Goal: Task Accomplishment & Management: Manage account settings

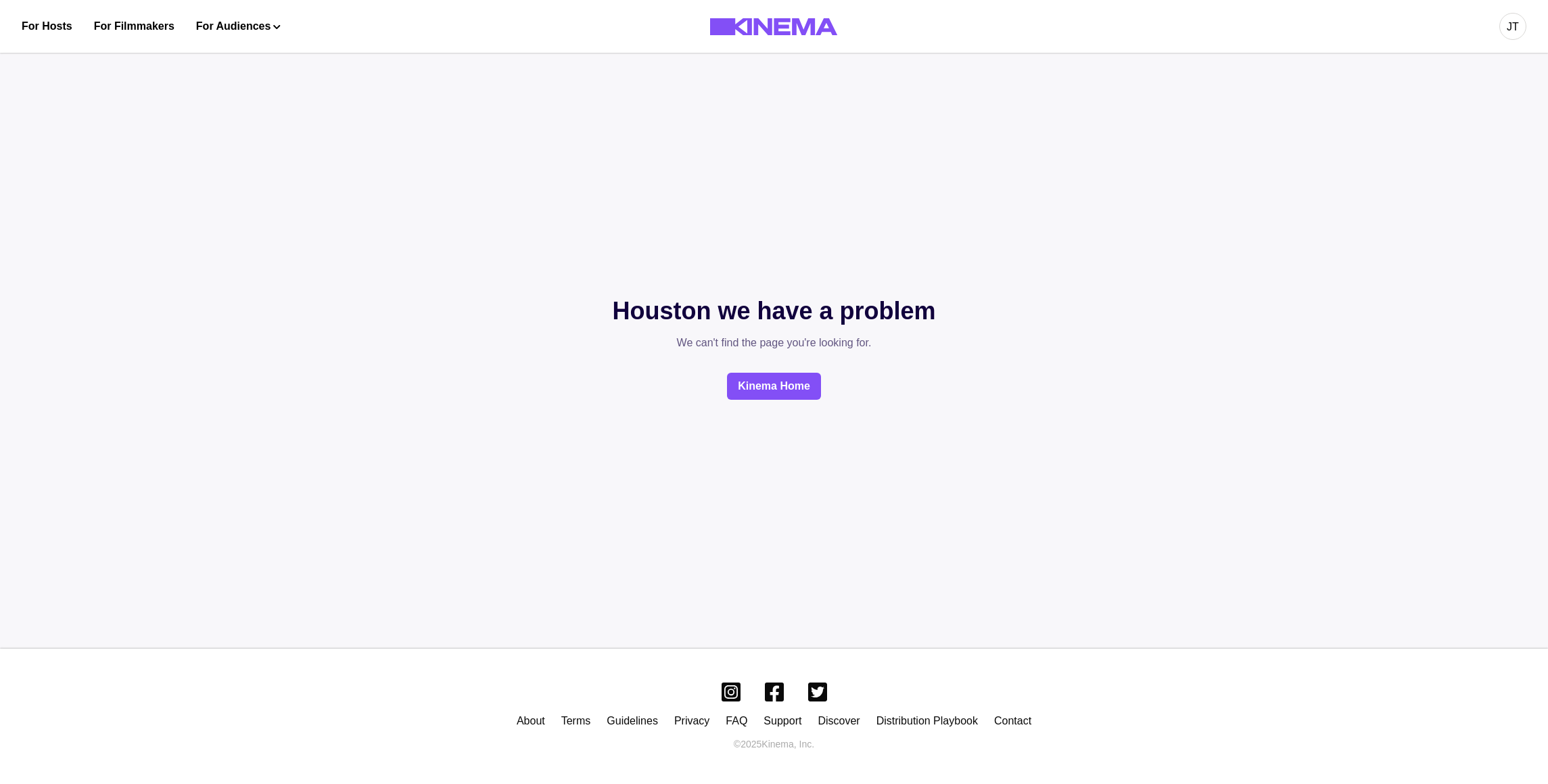
click at [1499, 28] on div "JT" at bounding box center [1225, 26] width 602 height 53
click at [1507, 28] on div "JT" at bounding box center [1513, 26] width 27 height 27
click at [1427, 68] on div "Dashboard" at bounding box center [1442, 77] width 147 height 38
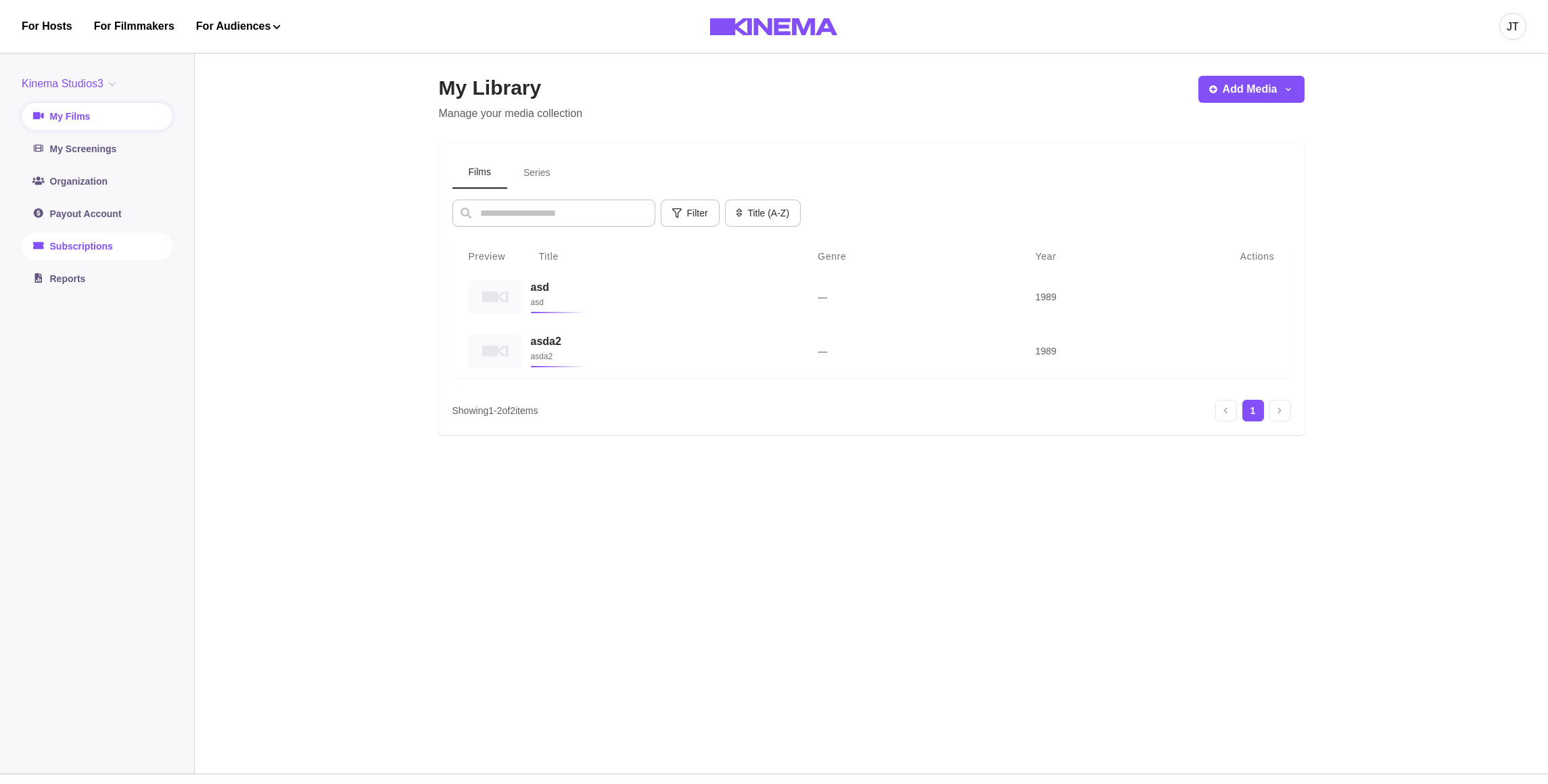
click at [113, 239] on link "Subscriptions" at bounding box center [97, 246] width 151 height 27
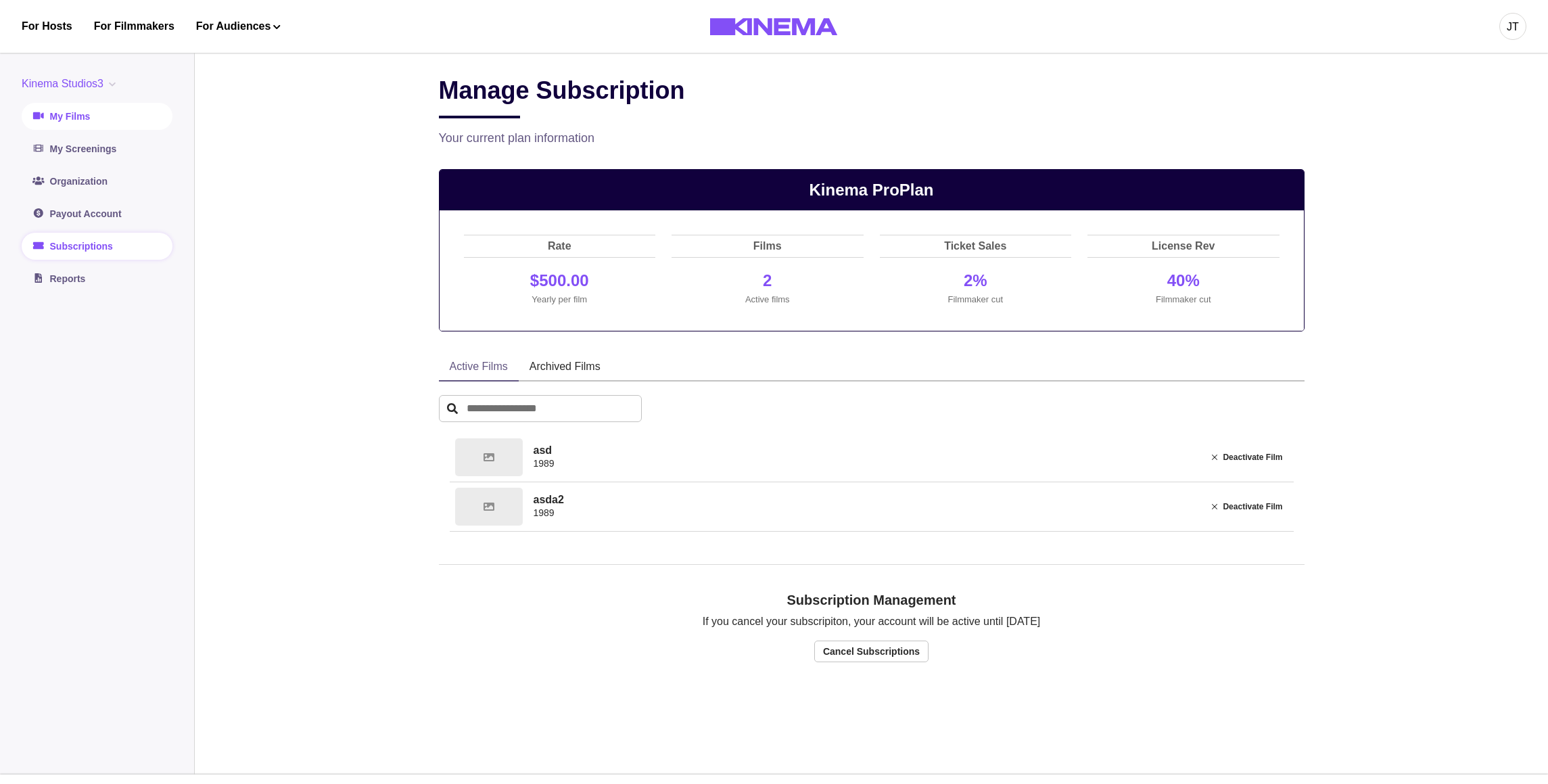
click at [88, 115] on link "My Films" at bounding box center [97, 116] width 151 height 27
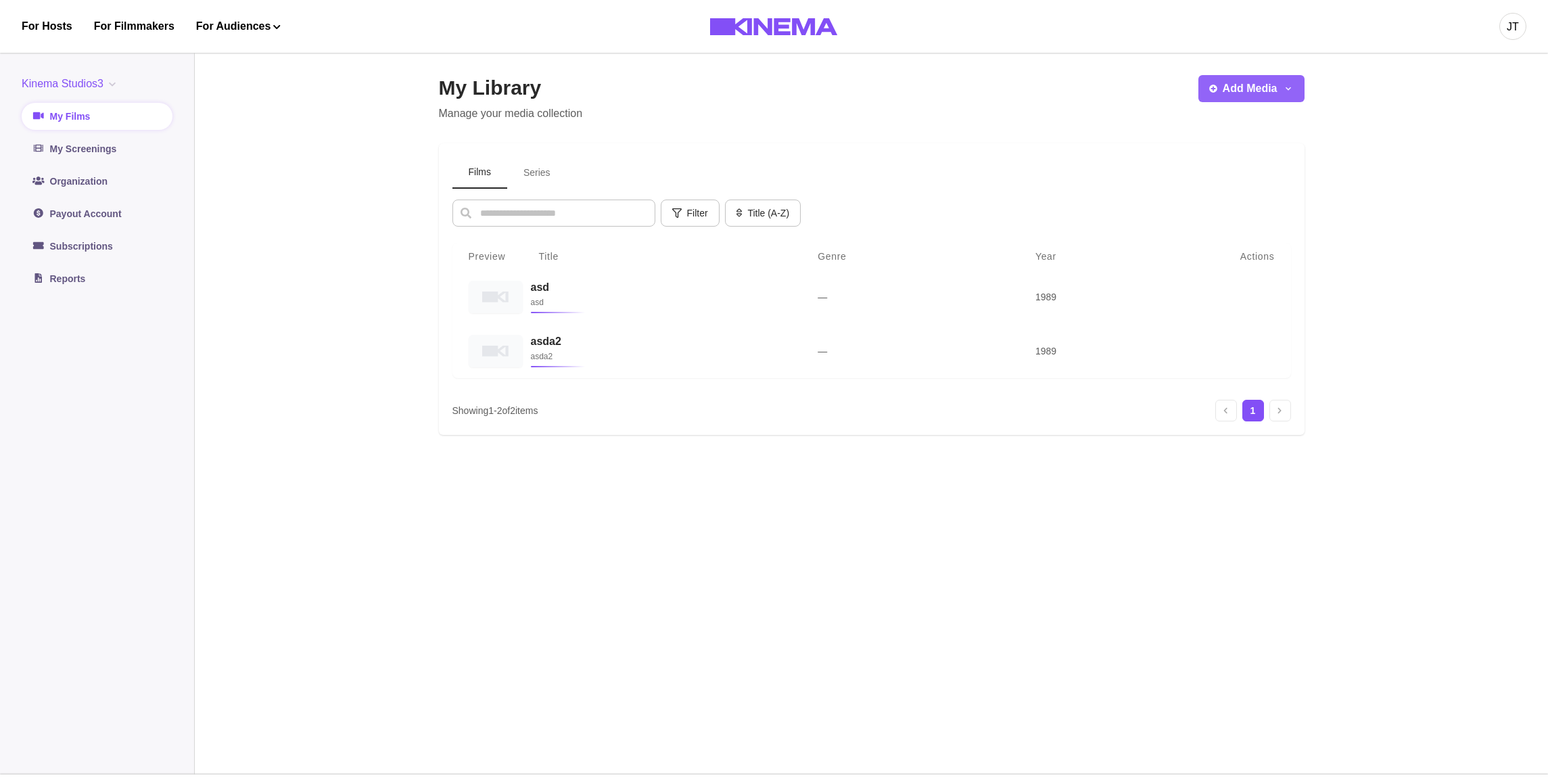
click at [1244, 91] on button "Add Media" at bounding box center [1252, 88] width 106 height 27
click at [100, 238] on link "Subscriptions" at bounding box center [97, 246] width 151 height 27
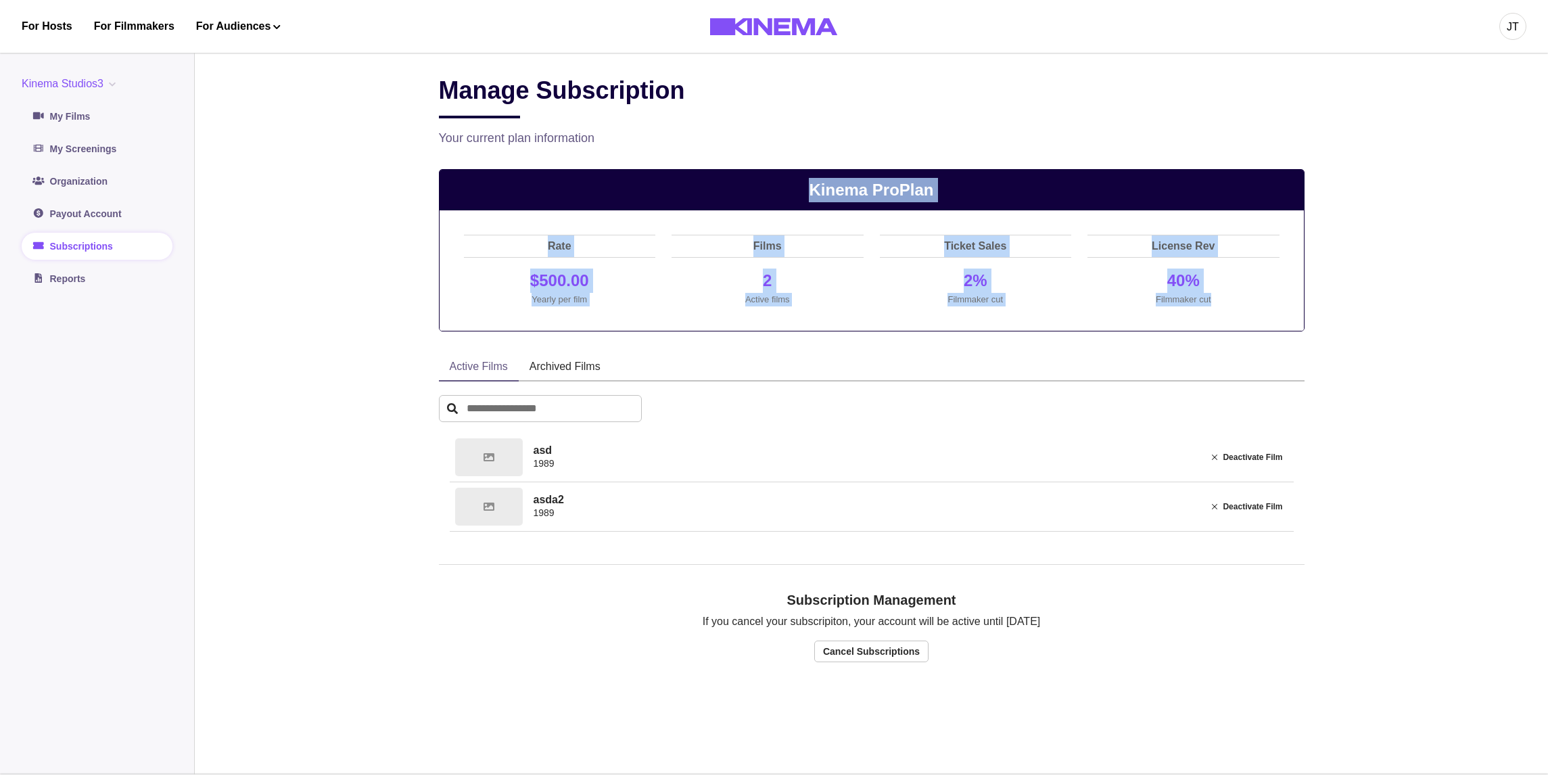
drag, startPoint x: 658, startPoint y: 178, endPoint x: 1224, endPoint y: 306, distance: 580.3
click at [1224, 306] on div "Kinema Pro Plan Rate $500.00 Yearly per film Films 2 Active films Ticket Sales …" at bounding box center [872, 250] width 866 height 163
click at [1224, 306] on p "Filmmaker cut" at bounding box center [1184, 299] width 186 height 14
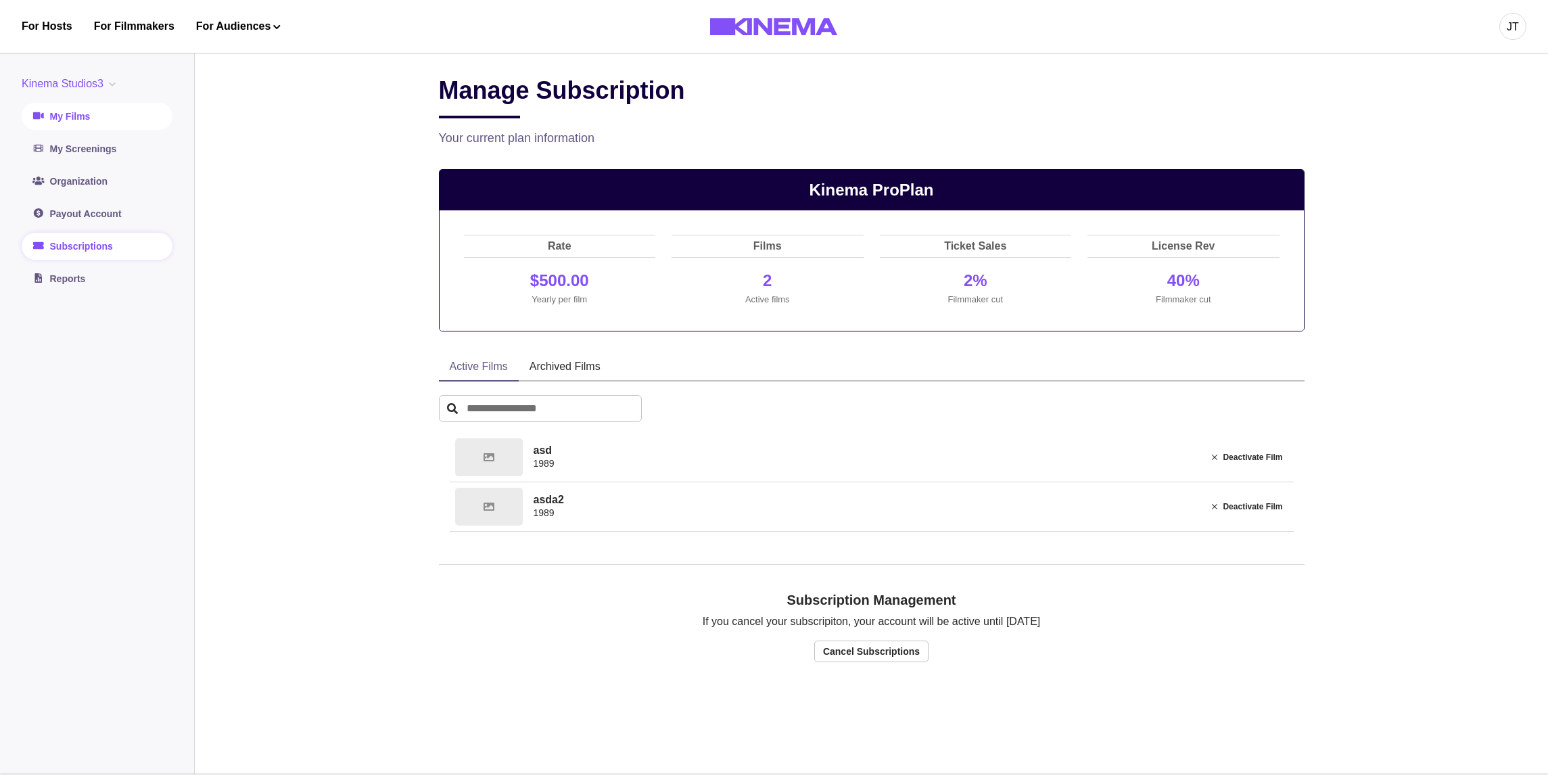
click at [116, 121] on link "My Films" at bounding box center [97, 116] width 151 height 27
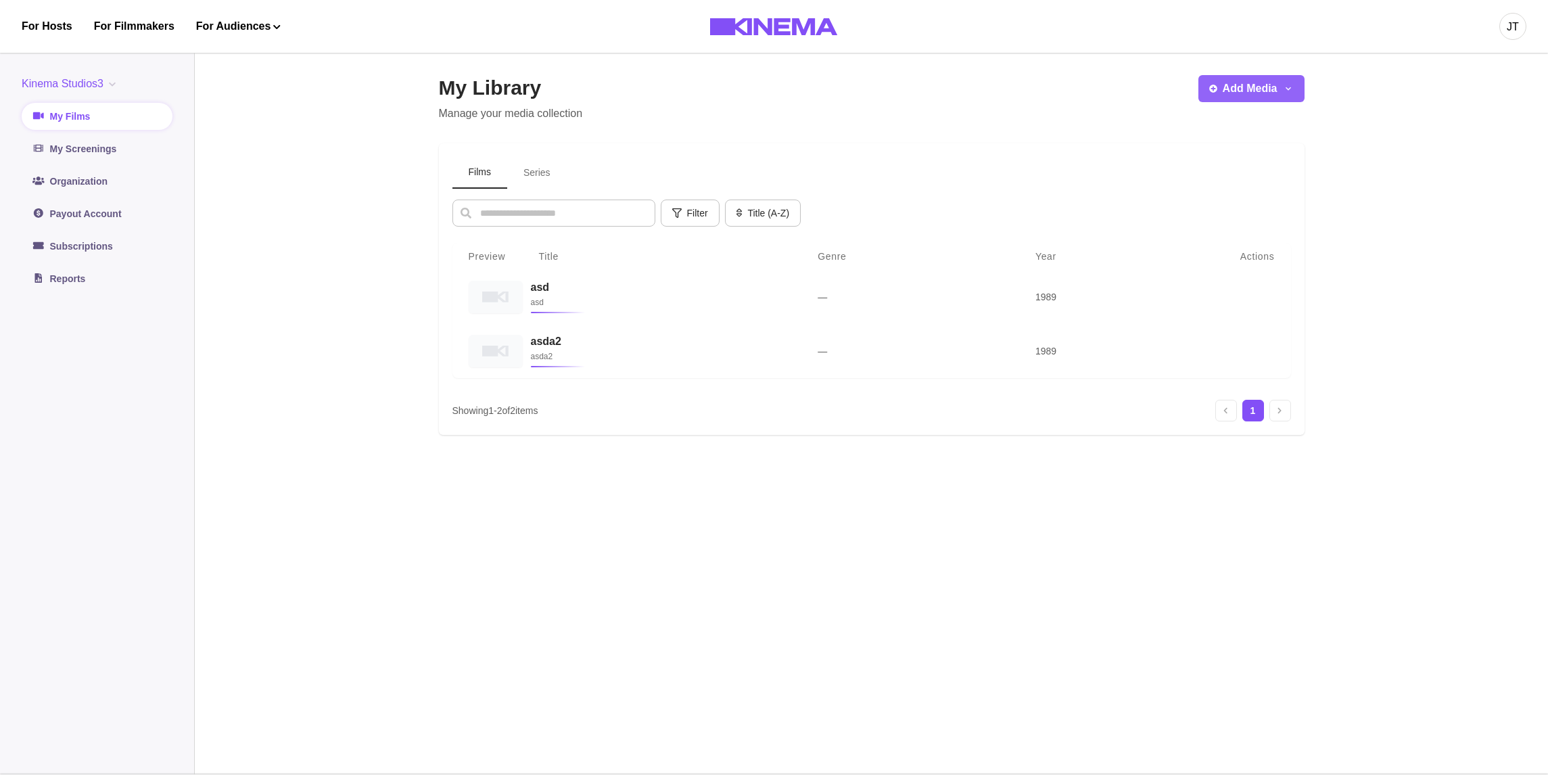
click at [1242, 97] on button "Add Media" at bounding box center [1252, 88] width 106 height 27
click at [1028, 111] on div "My Library Manage your media collection Add Media Add Film Add Series" at bounding box center [872, 99] width 866 height 46
click at [109, 260] on div "Kinema Studios3 Kinema Studios3 Org2 org1 org3 My Films My Screenings Organizat…" at bounding box center [97, 184] width 151 height 217
click at [108, 244] on link "Subscriptions" at bounding box center [97, 246] width 151 height 27
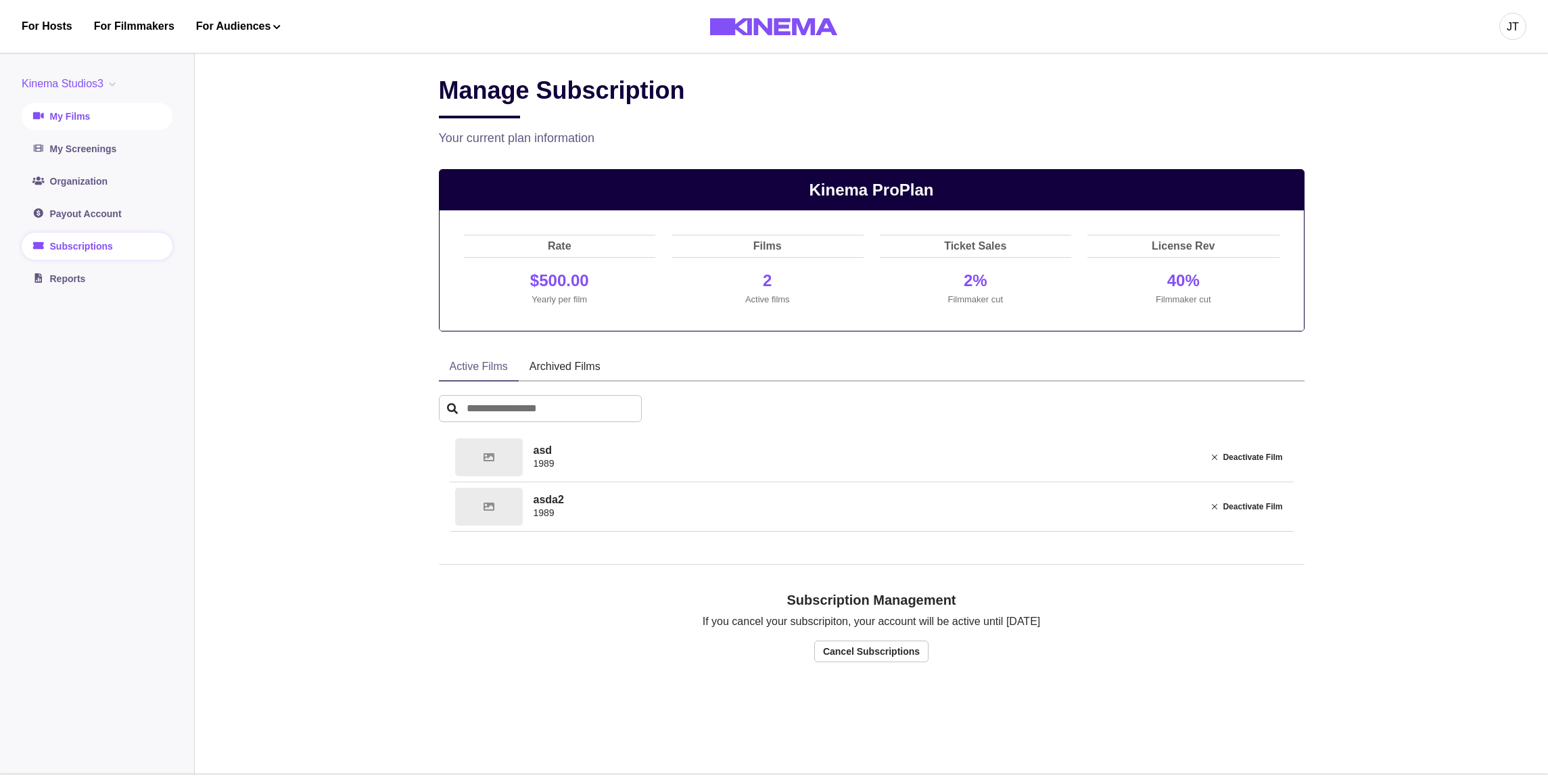
click at [86, 124] on link "My Films" at bounding box center [97, 116] width 151 height 27
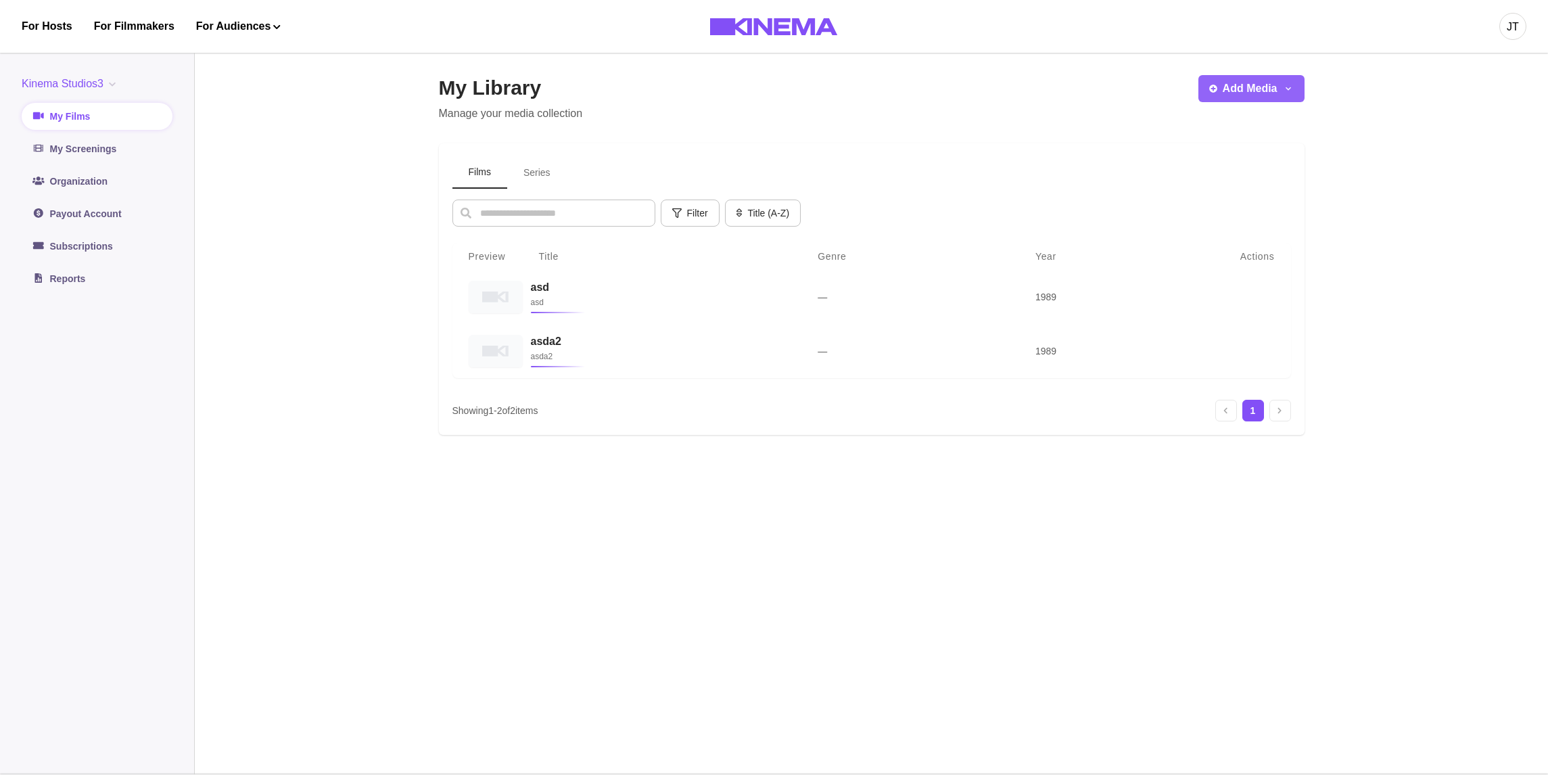
click at [1231, 99] on button "Add Media" at bounding box center [1252, 88] width 106 height 27
click at [1411, 174] on main "My Library Manage your media collection Add Media Add Film Add Series Films Ser…" at bounding box center [872, 409] width 1354 height 731
click at [1254, 86] on button "Add Media" at bounding box center [1252, 88] width 106 height 27
click at [1247, 143] on button "Add Series" at bounding box center [1274, 151] width 150 height 25
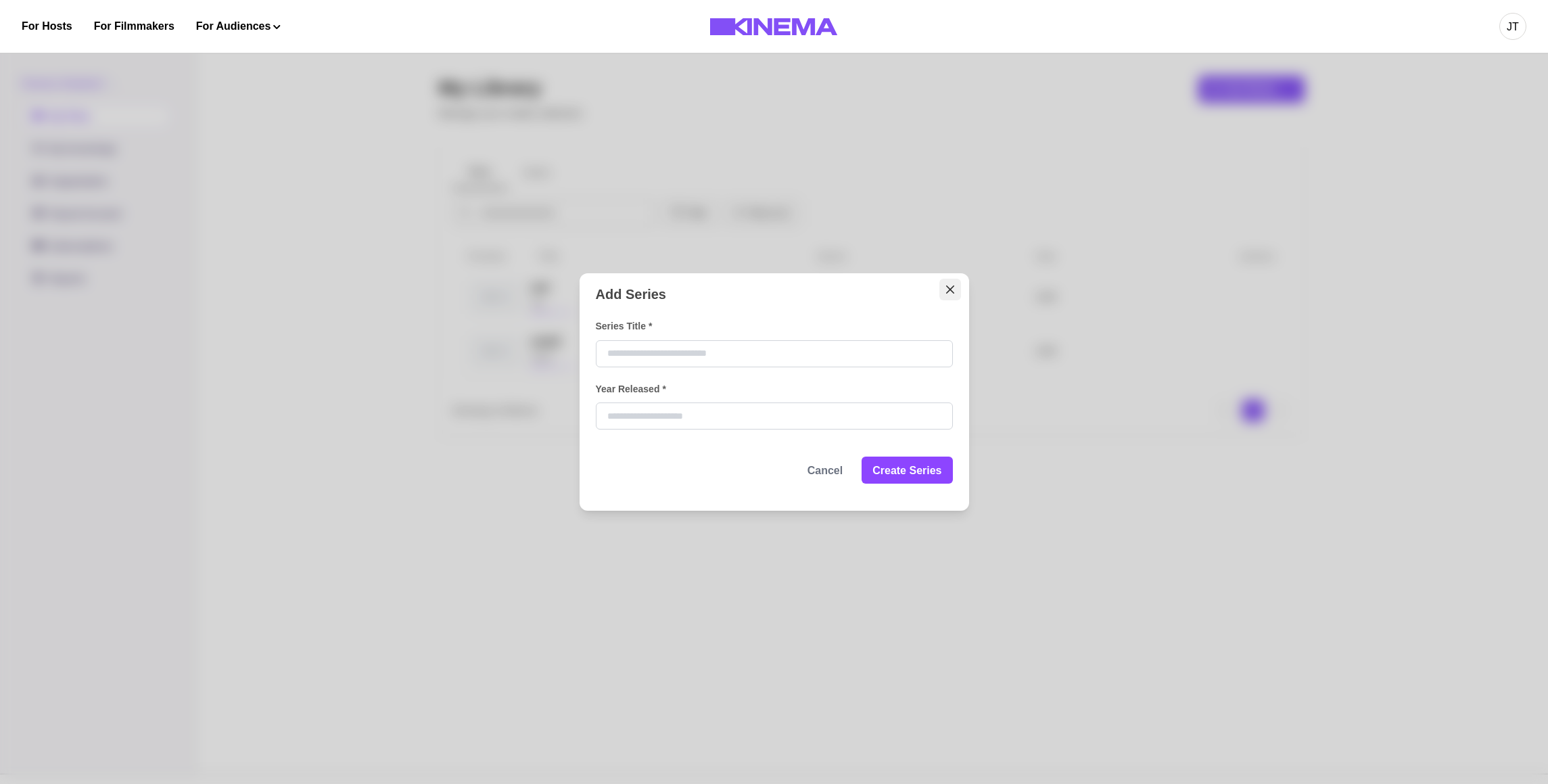
click at [954, 290] on icon "Close" at bounding box center [949, 289] width 8 height 8
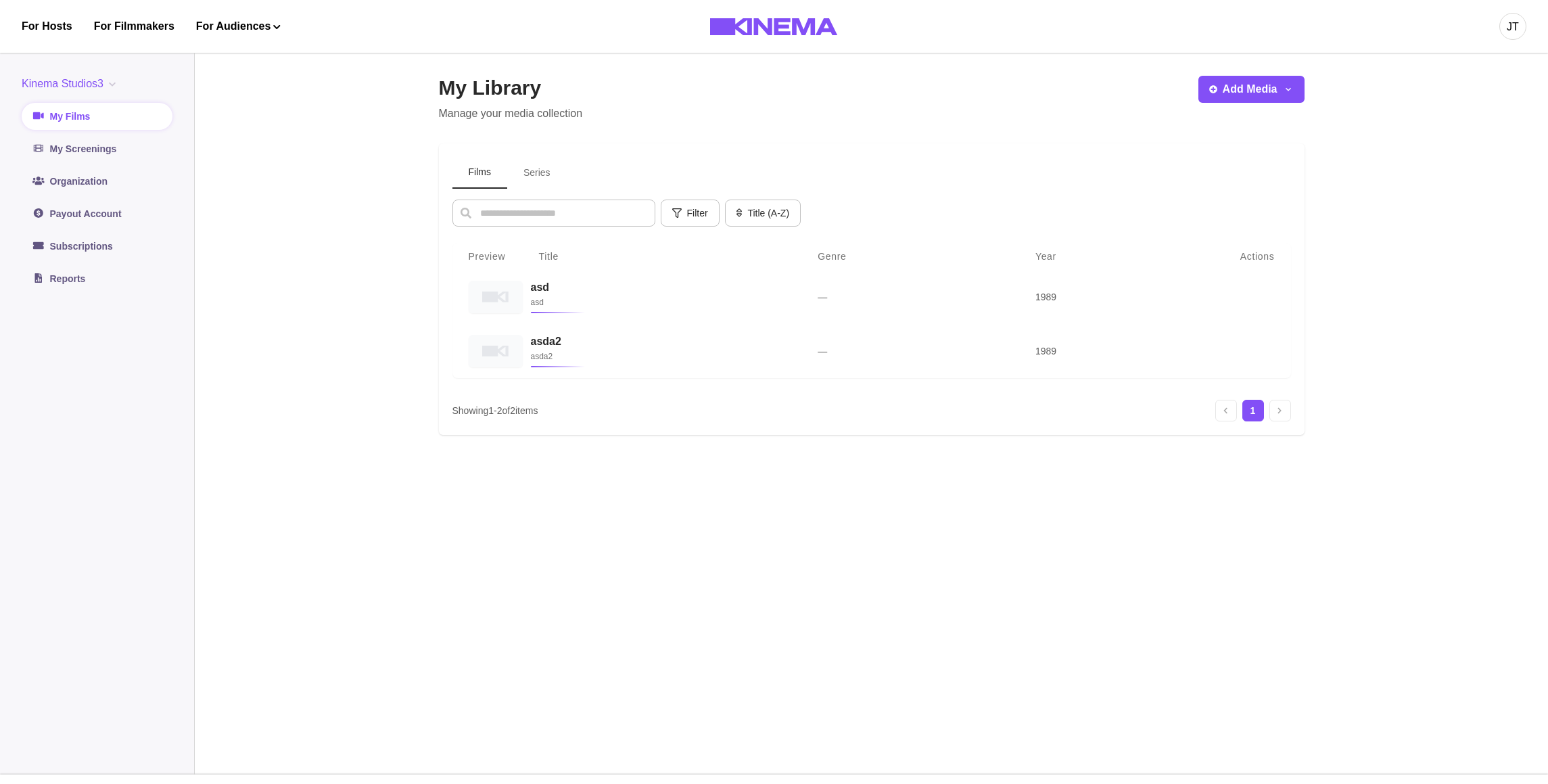
click at [52, 85] on button "Kinema Studios3" at bounding box center [72, 84] width 100 height 16
click at [58, 189] on button "org3" at bounding box center [98, 189] width 150 height 25
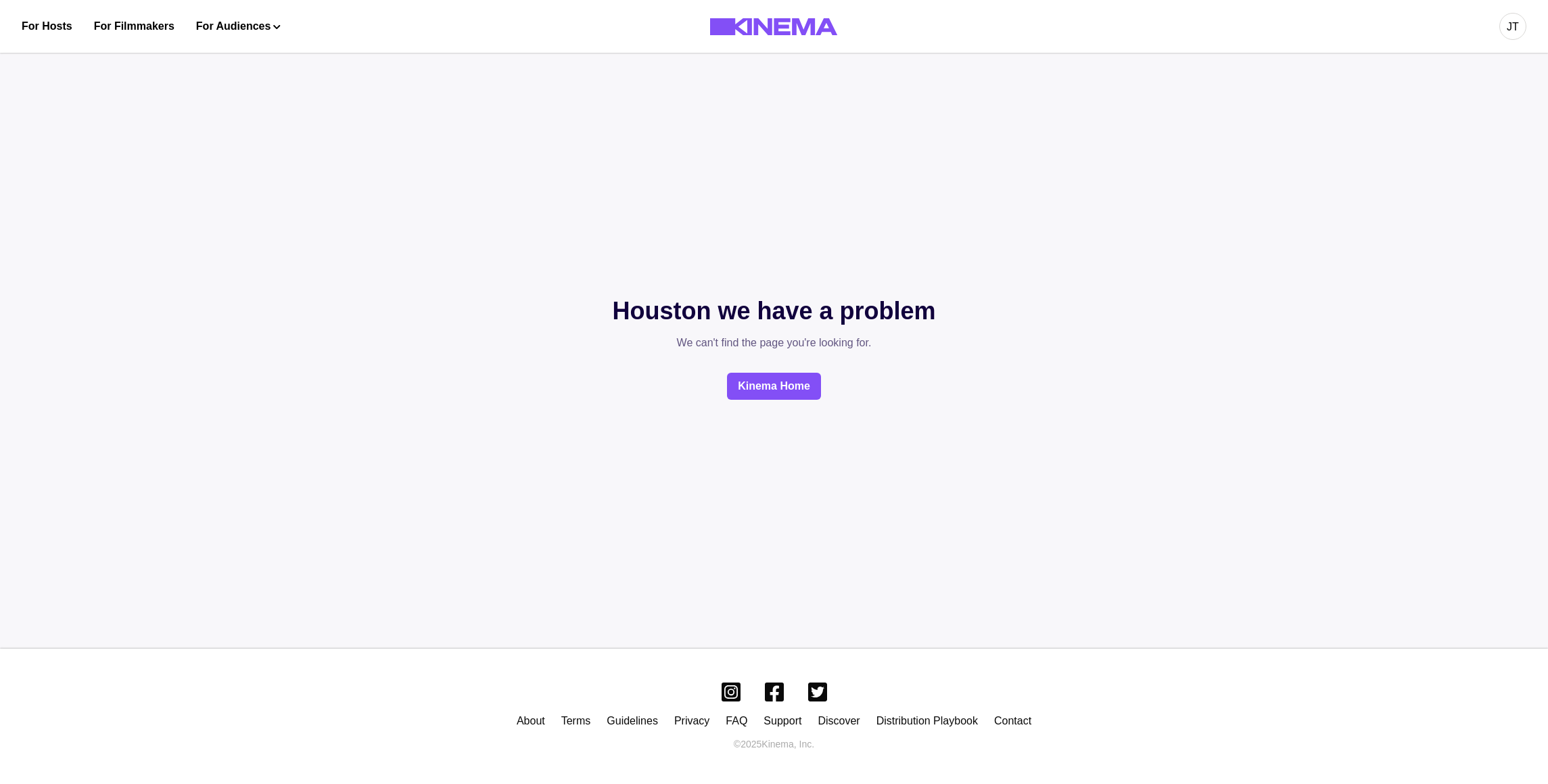
click at [1516, 19] on div "JT" at bounding box center [1513, 27] width 12 height 16
click at [1455, 69] on div "Dashboard" at bounding box center [1442, 77] width 147 height 38
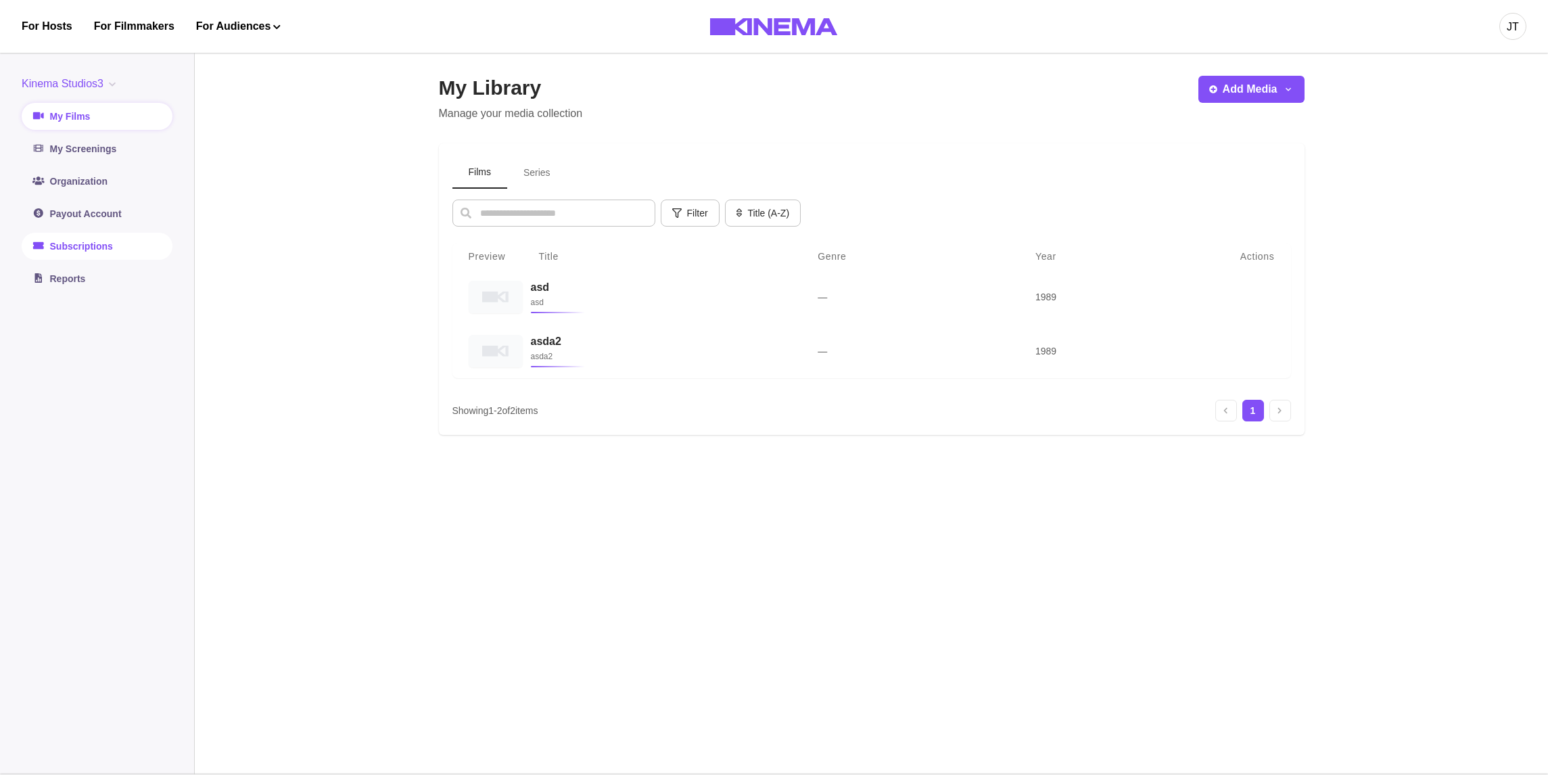
click at [129, 244] on link "Subscriptions" at bounding box center [97, 246] width 151 height 27
